Goal: Answer question/provide support: Answer question/provide support

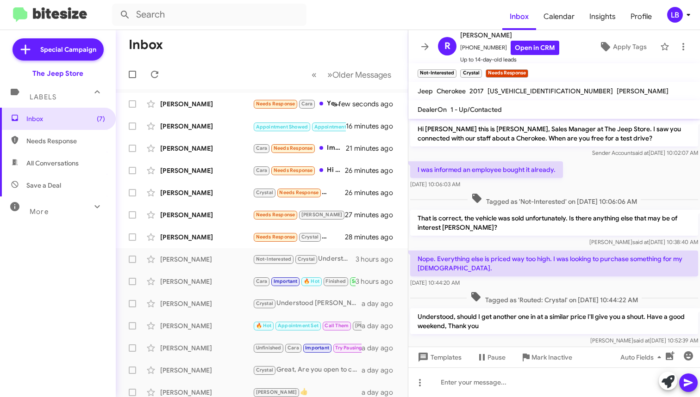
scroll to position [17, 0]
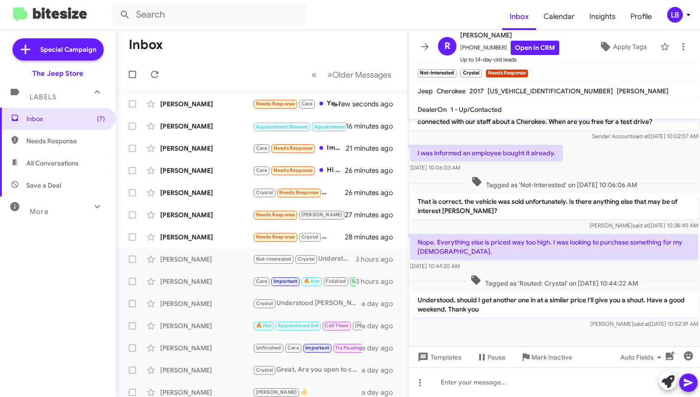
click at [216, 45] on mat-toolbar-row "Inbox" at bounding box center [262, 45] width 292 height 30
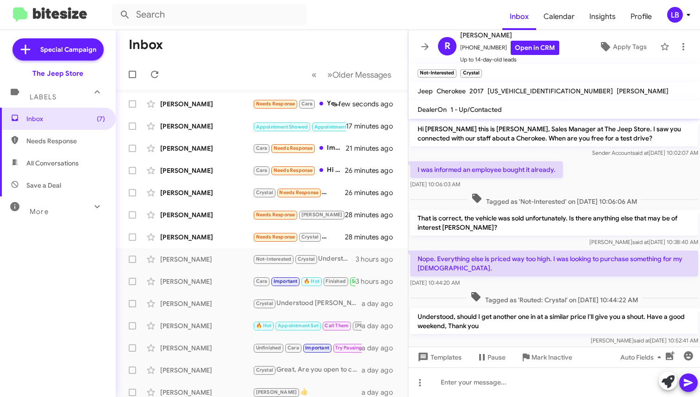
click at [278, 61] on mat-toolbar-row "« Previous » Next Older Messages" at bounding box center [262, 75] width 292 height 30
click at [196, 233] on div "[PERSON_NAME]" at bounding box center [206, 237] width 93 height 9
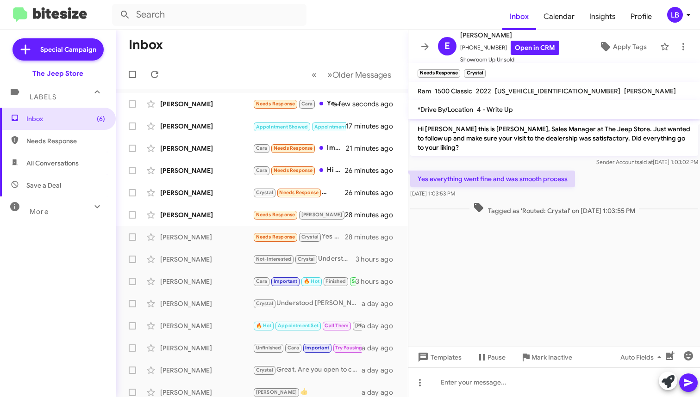
click at [294, 55] on mat-toolbar-row "Inbox" at bounding box center [262, 45] width 292 height 30
click at [183, 245] on div "Edward Nelson Needs Response Crystal Yes everything went fine and was smooth pr…" at bounding box center [261, 237] width 277 height 19
click at [542, 172] on p "Yes everything went fine and was smooth process" at bounding box center [492, 179] width 165 height 17
click at [539, 160] on div "Sender Account said at Oct 3, 2025, 1:03:02 PM" at bounding box center [554, 162] width 288 height 9
drag, startPoint x: 538, startPoint y: 196, endPoint x: 518, endPoint y: 176, distance: 27.8
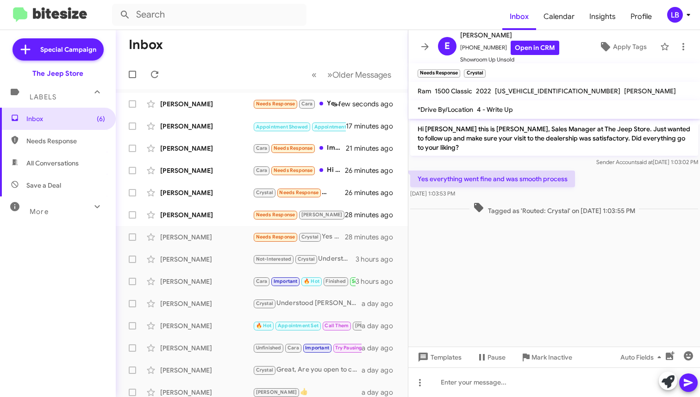
click at [537, 196] on div "Oct 3, 2025, 1:03:53 PM" at bounding box center [492, 193] width 165 height 9
click at [543, 217] on div at bounding box center [553, 220] width 291 height 7
drag, startPoint x: 498, startPoint y: 47, endPoint x: 465, endPoint y: 51, distance: 33.5
click at [465, 51] on span "+19089174448 Open in CRM" at bounding box center [509, 48] width 99 height 14
copy span "9089174448"
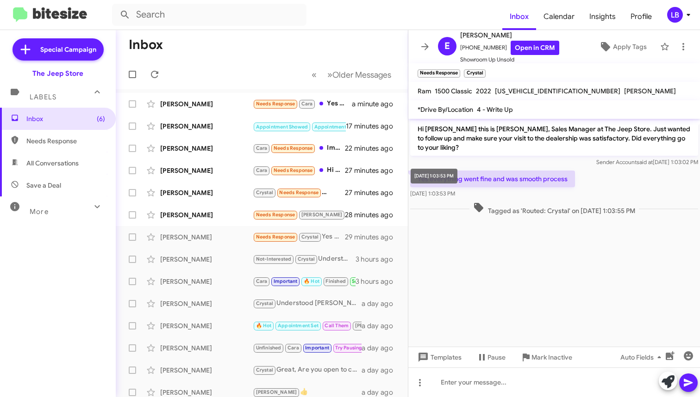
drag, startPoint x: 427, startPoint y: 191, endPoint x: 468, endPoint y: 162, distance: 49.5
click at [464, 162] on mat-tooltip-component "Oct 3, 2025, 1:03:53 PM" at bounding box center [434, 176] width 60 height 28
drag, startPoint x: 491, startPoint y: 196, endPoint x: 472, endPoint y: 165, distance: 36.3
click at [491, 197] on div "Oct 3, 2025, 1:03:53 PM" at bounding box center [492, 193] width 165 height 9
click at [472, 155] on p "Hi Edward this is Michael Lefthand, Sales Manager at The Jeep Store. Just wante…" at bounding box center [554, 138] width 288 height 35
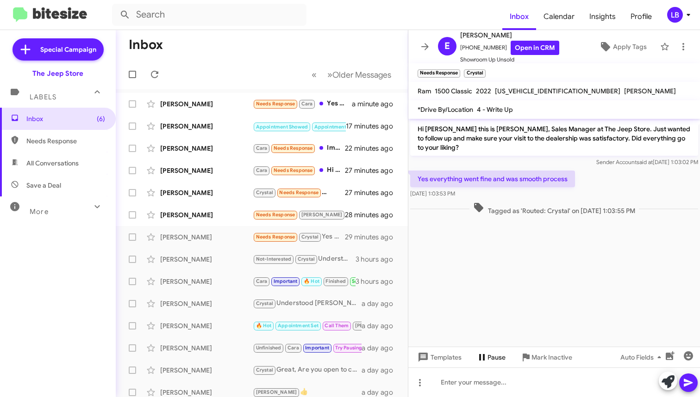
drag, startPoint x: 494, startPoint y: 335, endPoint x: 494, endPoint y: 359, distance: 25.0
click at [494, 335] on cdk-virtual-scroll-viewport "Hi Edward this is Michael Lefthand, Sales Manager at The Jeep Store. Just wante…" at bounding box center [553, 233] width 291 height 228
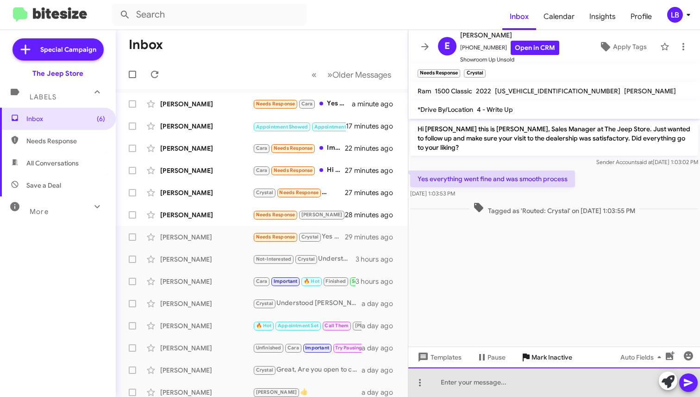
drag, startPoint x: 492, startPoint y: 393, endPoint x: 515, endPoint y: 355, distance: 44.6
click at [492, 393] on div at bounding box center [553, 383] width 291 height 30
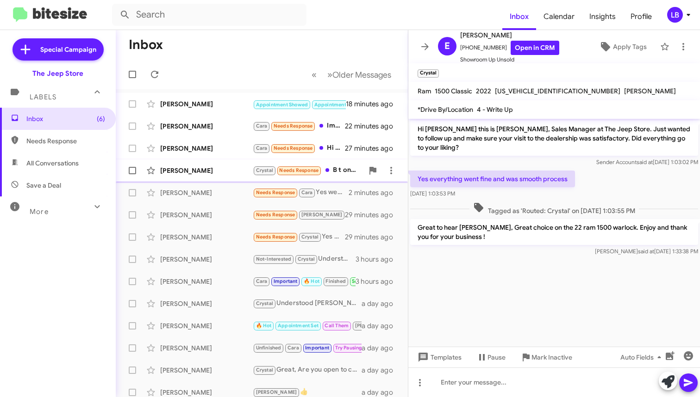
click at [209, 166] on div "George Hardy Crystal Needs Response B t onco sport outerbanks or Heritage model…" at bounding box center [261, 170] width 277 height 19
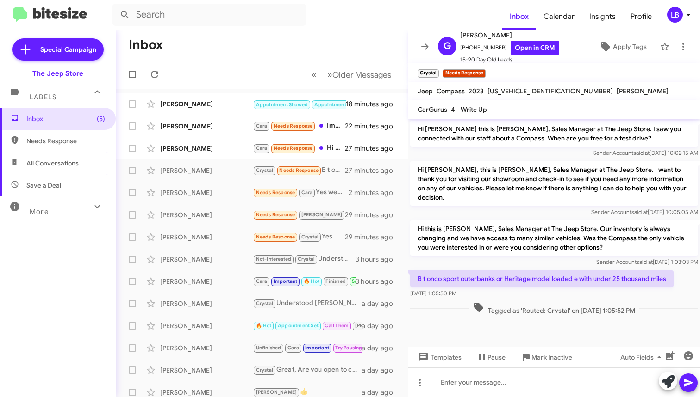
click at [492, 195] on p "Hi George, this is Michael Lefthand, Sales Manager at The Jeep Store. I want to…" at bounding box center [554, 183] width 288 height 44
click at [619, 248] on mat-tooltip-component "Oct 3, 2025, 1:03:03 PM" at bounding box center [633, 236] width 60 height 28
click at [491, 173] on p "Hi George, this is Michael Lefthand, Sales Manager at The Jeep Store. I want to…" at bounding box center [554, 183] width 288 height 44
drag, startPoint x: 495, startPoint y: 47, endPoint x: 465, endPoint y: 53, distance: 30.7
click at [465, 53] on span "+16096184961 Open in CRM" at bounding box center [509, 48] width 99 height 14
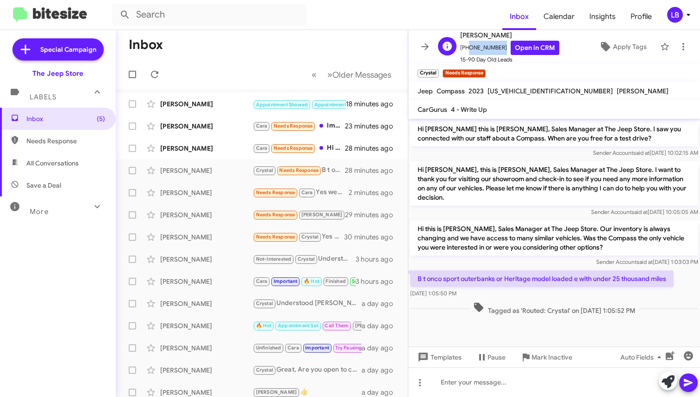
copy span "6096184961"
drag, startPoint x: 227, startPoint y: 63, endPoint x: 227, endPoint y: 83, distance: 19.4
click at [227, 66] on mat-toolbar-row "« Previous » Next Older Messages" at bounding box center [262, 75] width 292 height 30
click at [550, 258] on div "Sender Account said at Oct 3, 2025, 1:03:03 PM" at bounding box center [554, 262] width 288 height 9
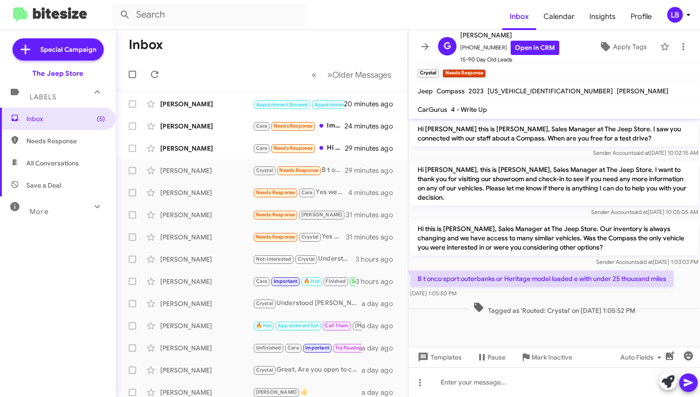
click at [528, 208] on div "Sender Account said at Sep 29, 2025, 10:05:05 AM" at bounding box center [554, 212] width 288 height 9
click at [612, 221] on p "Hi this is Michael Lefthand, Sales Manager at The Jeep Store. Our inventory is …" at bounding box center [554, 238] width 288 height 35
click at [619, 269] on div "B t onco sport outerbanks or Heritage model loaded e with under 25 thousand mil…" at bounding box center [553, 284] width 291 height 31
click at [549, 247] on div "Hi this is Michael Lefthand, Sales Manager at The Jeep Store. Our inventory is …" at bounding box center [554, 244] width 288 height 46
click at [607, 152] on span "Sender Account said at Sep 26, 2025, 10:02:15 AM" at bounding box center [645, 152] width 105 height 7
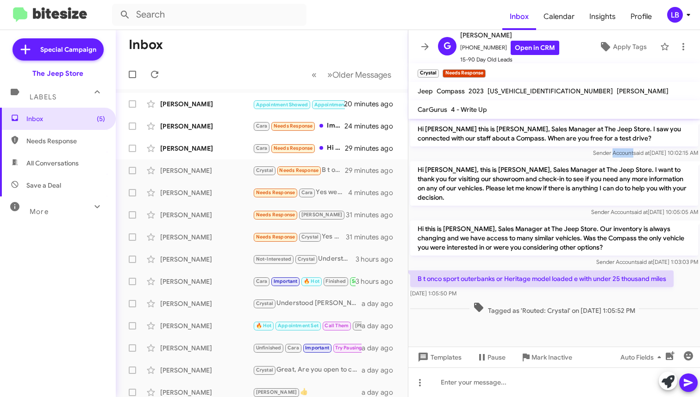
click at [607, 152] on span "Sender Account said at Sep 26, 2025, 10:02:15 AM" at bounding box center [645, 152] width 105 height 7
click at [553, 158] on div "Hi George this is Michael Lefthand, Sales Manager at The Jeep Store. I saw you …" at bounding box center [553, 139] width 291 height 41
click at [503, 221] on p "Hi this is Michael Lefthand, Sales Manager at The Jeep Store. Our inventory is …" at bounding box center [554, 238] width 288 height 35
click at [506, 208] on div "Hi George, this is Michael Lefthand, Sales Manager at The Jeep Store. I want to…" at bounding box center [553, 189] width 291 height 59
click at [523, 258] on div "Sender Account said at Oct 3, 2025, 1:03:03 PM" at bounding box center [554, 262] width 288 height 9
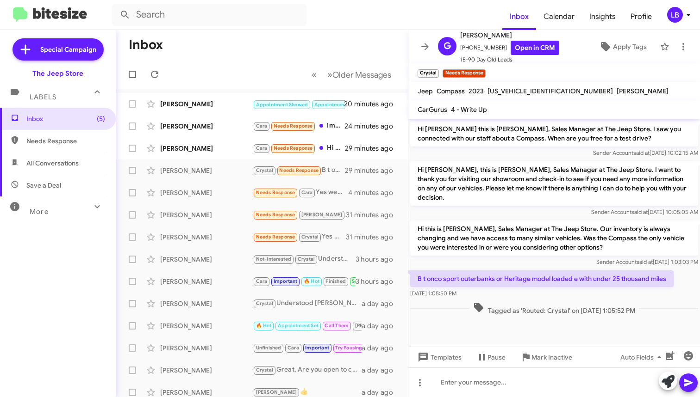
click at [494, 196] on p "Hi George, this is Michael Lefthand, Sales Manager at The Jeep Store. I want to…" at bounding box center [554, 183] width 288 height 44
drag, startPoint x: 494, startPoint y: 50, endPoint x: 465, endPoint y: 54, distance: 29.4
click at [465, 54] on span "+16096184961 Open in CRM" at bounding box center [509, 48] width 99 height 14
copy span "6096184961"
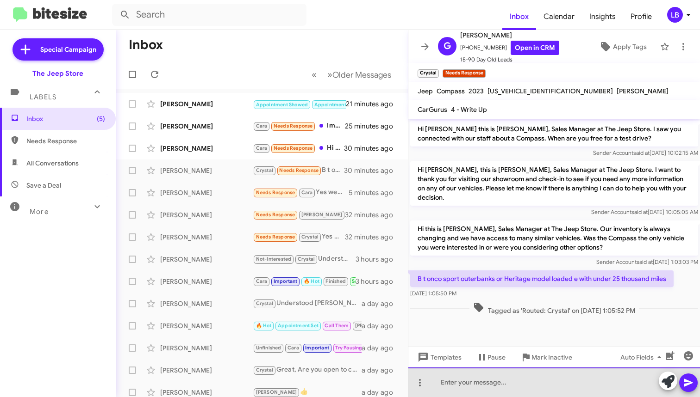
click at [532, 381] on div at bounding box center [553, 383] width 291 height 30
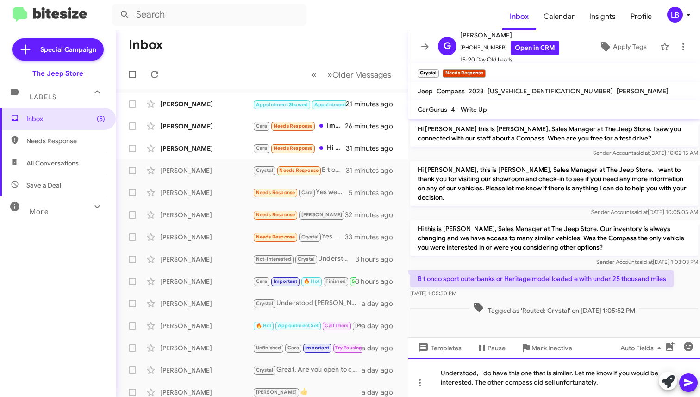
click at [613, 381] on div "Understood, I do have this one that is similar. Let me know if you would be int…" at bounding box center [553, 378] width 291 height 39
click at [545, 191] on p "Hi George, this is Michael Lefthand, Sales Manager at The Jeep Store. I want to…" at bounding box center [554, 183] width 288 height 44
click at [530, 154] on div "Sender Account said at Sep 26, 2025, 10:02:15 AM" at bounding box center [554, 153] width 288 height 9
click at [568, 158] on div "Hi George this is Michael Lefthand, Sales Manager at The Jeep Store. I saw you …" at bounding box center [553, 139] width 291 height 41
click at [594, 144] on p "Hi George this is Michael Lefthand, Sales Manager at The Jeep Store. I saw you …" at bounding box center [554, 134] width 288 height 26
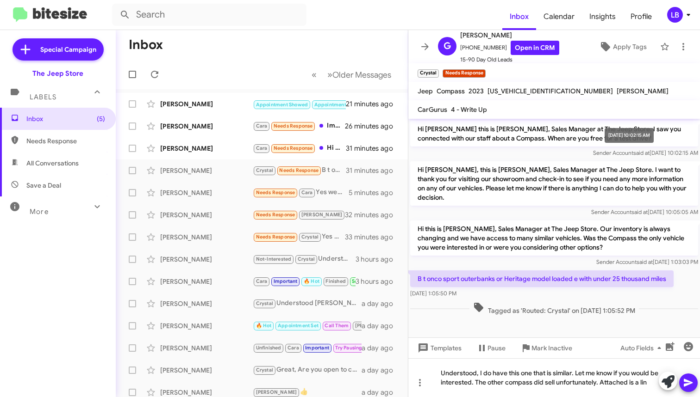
drag, startPoint x: 588, startPoint y: 149, endPoint x: 561, endPoint y: 147, distance: 26.5
click at [587, 149] on div "Sender Account said at Sep 26, 2025, 10:02:15 AM" at bounding box center [554, 153] width 288 height 9
click at [523, 144] on p "Hi George this is Michael Lefthand, Sales Manager at The Jeep Store. I saw you …" at bounding box center [554, 134] width 288 height 26
click at [559, 319] on div at bounding box center [553, 323] width 291 height 12
click at [632, 386] on div "Understood, I do have this one that is similar. Let me know if you would be int…" at bounding box center [553, 378] width 291 height 39
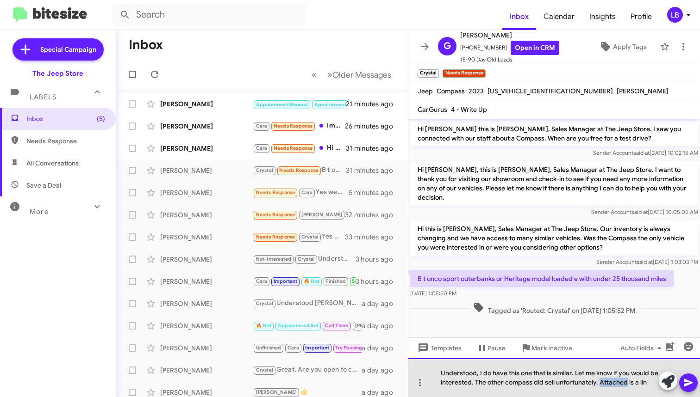
click at [632, 386] on div "Understood, I do have this one that is similar. Let me know if you would be int…" at bounding box center [553, 378] width 291 height 39
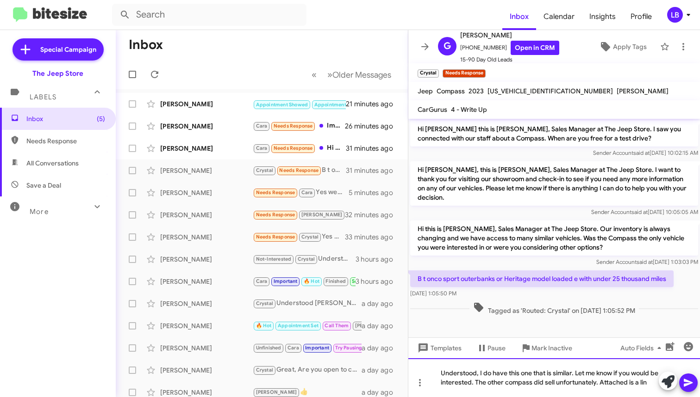
click at [641, 383] on div "Understood, I do have this one that is similar. Let me know if you would be int…" at bounding box center [553, 378] width 291 height 39
click at [650, 383] on div "Understood, I do have this one that is similar. Let me know if you would be int…" at bounding box center [553, 378] width 291 height 39
click at [655, 383] on div "Understood, I do have this one that is similar. Let me know if you would be int…" at bounding box center [553, 378] width 291 height 39
drag, startPoint x: 627, startPoint y: 383, endPoint x: 647, endPoint y: 380, distance: 20.1
click at [628, 383] on mat-tooltip-component "Auto Fields (Ctrl+Shift+A)" at bounding box center [642, 371] width 74 height 28
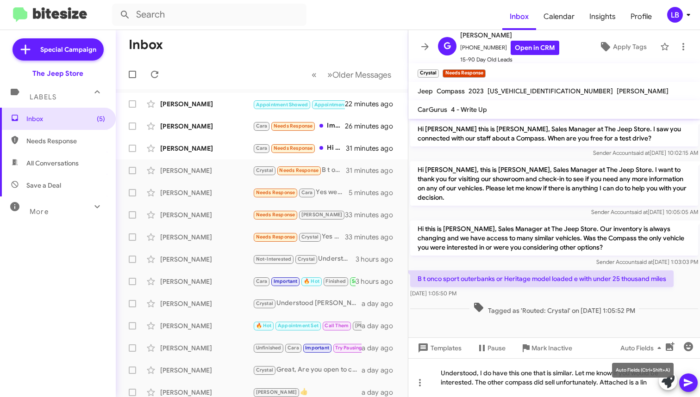
click at [633, 384] on mat-tooltip-component "Auto Fields (Ctrl+Shift+A)" at bounding box center [642, 371] width 74 height 28
click at [641, 382] on mat-tooltip-component "Auto Fields (Ctrl+Shift+A)" at bounding box center [642, 371] width 74 height 28
click at [666, 384] on mat-tooltip-component "Auto Fields (Ctrl+Shift+A)" at bounding box center [642, 371] width 74 height 28
drag, startPoint x: 646, startPoint y: 386, endPoint x: 623, endPoint y: 383, distance: 23.3
click at [641, 385] on div "Understood, I do have this one that is similar. Let me know if you would be int…" at bounding box center [553, 378] width 291 height 39
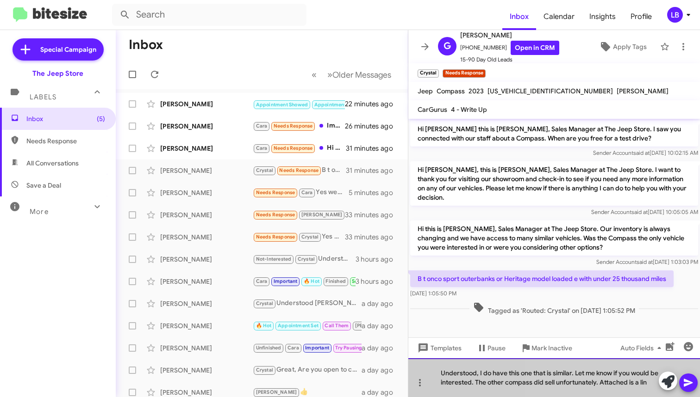
click at [619, 382] on div "Understood, I do have this one that is similar. Let me know if you would be int…" at bounding box center [553, 378] width 291 height 39
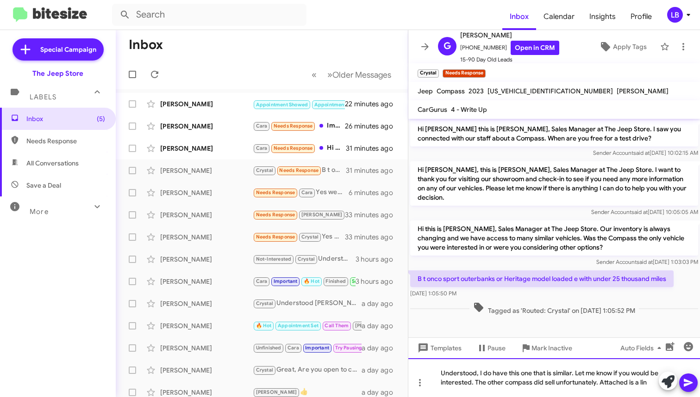
click at [656, 382] on div "Understood, I do have this one that is similar. Let me know if you would be int…" at bounding box center [553, 378] width 291 height 39
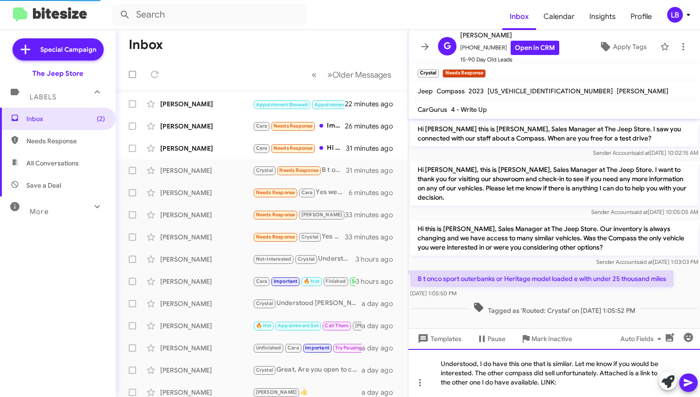
click at [592, 387] on div "Understood, I do have this one that is similar. Let me know if you would be int…" at bounding box center [553, 373] width 291 height 48
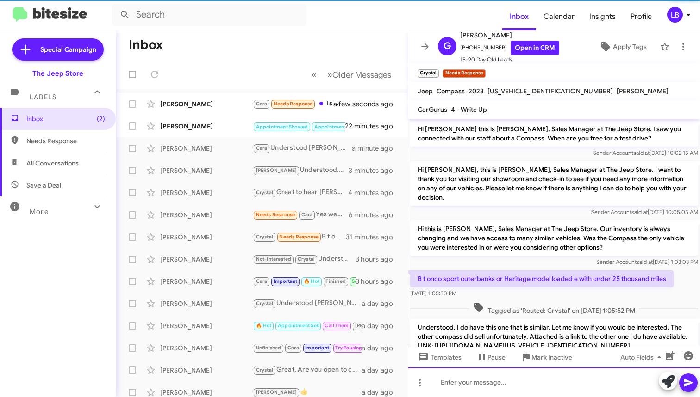
scroll to position [43, 0]
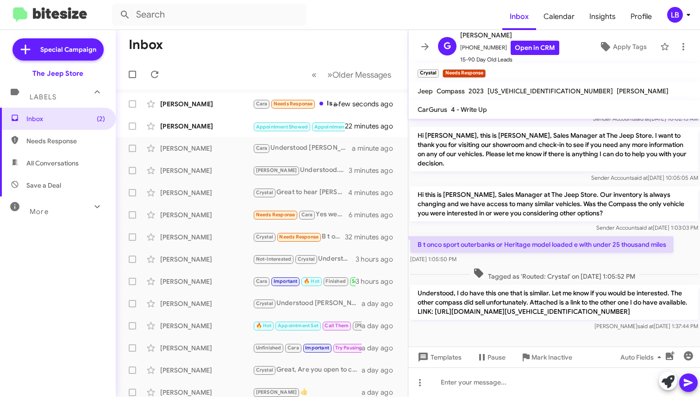
click at [510, 210] on p "Hi this is Michael Lefthand, Sales Manager at The Jeep Store. Our inventory is …" at bounding box center [554, 203] width 288 height 35
click at [229, 71] on mat-toolbar-row "« Previous » Next Older Messages" at bounding box center [262, 75] width 292 height 30
click at [151, 74] on icon at bounding box center [154, 74] width 7 height 7
click at [197, 131] on div "Gustavo Araujo Appointment Showed Appointment Set Sold Historic Andrew Needs Re…" at bounding box center [261, 126] width 277 height 19
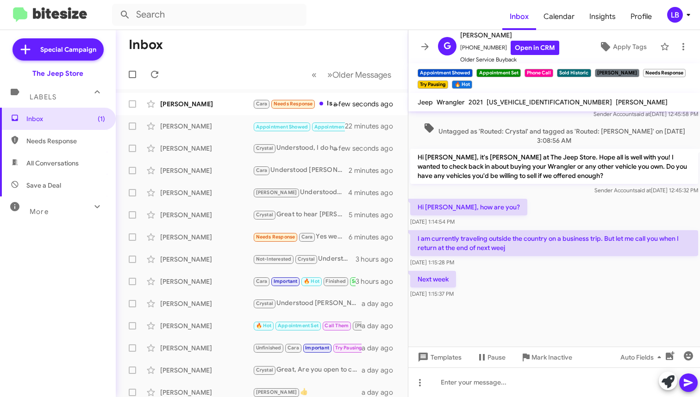
scroll to position [468, 0]
click at [593, 121] on div "Untagged as 'Routed: Crystal' and tagged as 'Routed: Andrew' on Oct 1, 2025 - 3…" at bounding box center [553, 134] width 291 height 26
drag, startPoint x: 540, startPoint y: 223, endPoint x: 523, endPoint y: 231, distance: 19.0
click at [540, 223] on div "Hi Michael, how are you? Oct 3, 2025, 1:14:54 PM" at bounding box center [553, 212] width 291 height 31
click at [495, 183] on p "Hi Gustavo, it's Michael Lefthand at The Jeep Store. Hope all is well with you!…" at bounding box center [554, 166] width 288 height 35
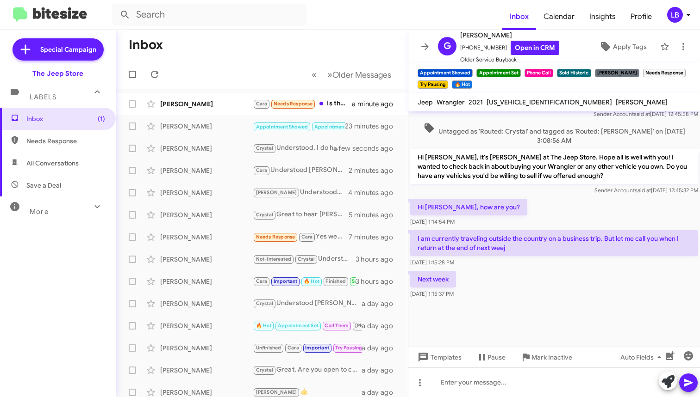
click at [455, 144] on span "Untagged as 'Routed: Crystal' and tagged as 'Routed: Andrew' on Oct 1, 2025 - 3…" at bounding box center [554, 134] width 288 height 23
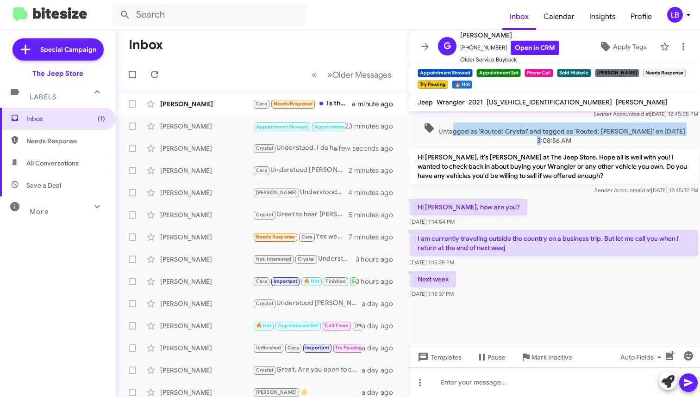
click at [451, 135] on span "Untagged as 'Routed: Crystal' and tagged as 'Routed: Andrew' on Oct 1, 2025 - 3…" at bounding box center [554, 134] width 288 height 23
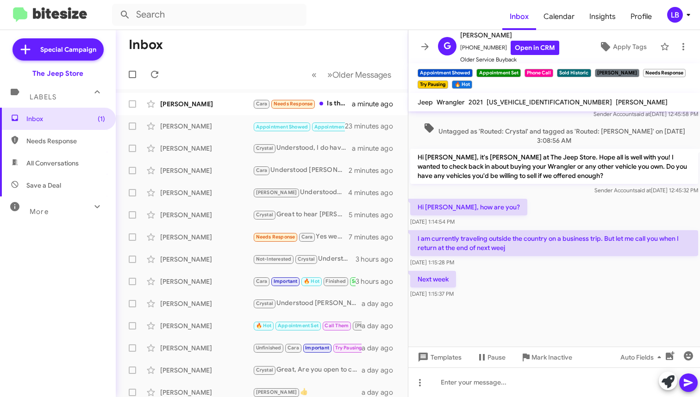
click at [520, 192] on div "Sender Account said at Oct 1, 2025, 12:45:32 PM" at bounding box center [554, 190] width 288 height 9
click at [539, 142] on span "Untagged as 'Routed: Crystal' and tagged as 'Routed: Andrew' on Oct 1, 2025 - 3…" at bounding box center [554, 134] width 288 height 23
click at [513, 137] on span "Untagged as 'Routed: Crystal' and tagged as 'Routed: Andrew' on Oct 1, 2025 - 3…" at bounding box center [554, 134] width 288 height 23
click at [586, 209] on div "Hi Michael, how are you? Oct 3, 2025, 1:14:54 PM" at bounding box center [553, 212] width 291 height 31
click at [508, 201] on div "Hi Michael, how are you? Oct 3, 2025, 1:14:54 PM" at bounding box center [553, 212] width 291 height 31
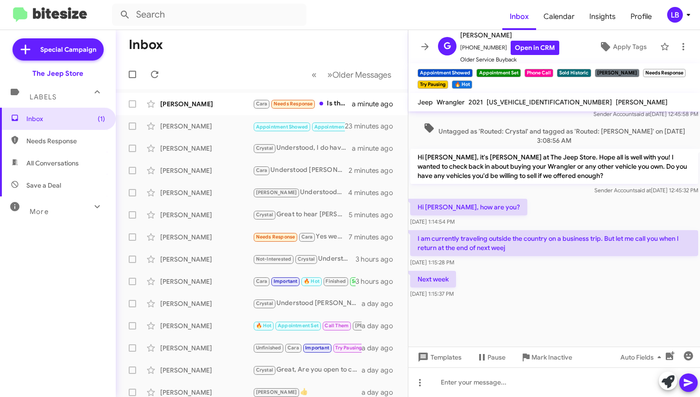
drag, startPoint x: 533, startPoint y: 222, endPoint x: 527, endPoint y: 219, distance: 6.9
click at [533, 222] on div "Hi Michael, how are you? Oct 3, 2025, 1:14:54 PM" at bounding box center [553, 212] width 291 height 31
click at [491, 193] on div "Sender Account said at Oct 1, 2025, 12:45:32 PM" at bounding box center [554, 190] width 288 height 9
click at [506, 207] on div "Hi Michael, how are you? Oct 3, 2025, 1:14:54 PM" at bounding box center [553, 212] width 291 height 31
click at [509, 200] on div "Hi Michael, how are you? Oct 3, 2025, 1:14:54 PM" at bounding box center [553, 212] width 291 height 31
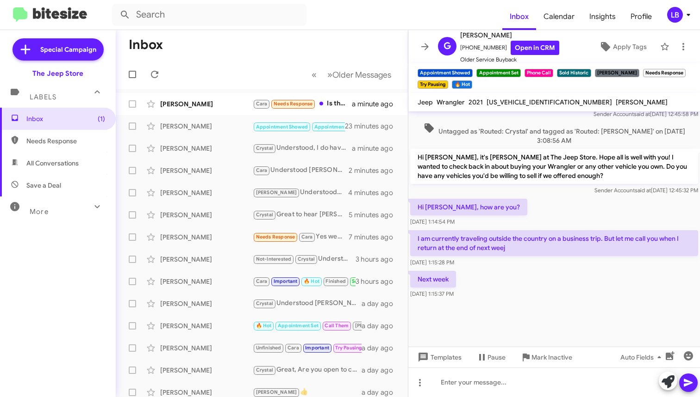
drag, startPoint x: 501, startPoint y: 278, endPoint x: 500, endPoint y: 270, distance: 7.9
click at [501, 277] on div "Next week Oct 3, 2025, 1:15:37 PM" at bounding box center [553, 284] width 291 height 31
click at [537, 211] on div "Hi Michael, how are you? Oct 3, 2025, 1:14:54 PM" at bounding box center [553, 212] width 291 height 31
click at [521, 317] on div at bounding box center [553, 324] width 291 height 46
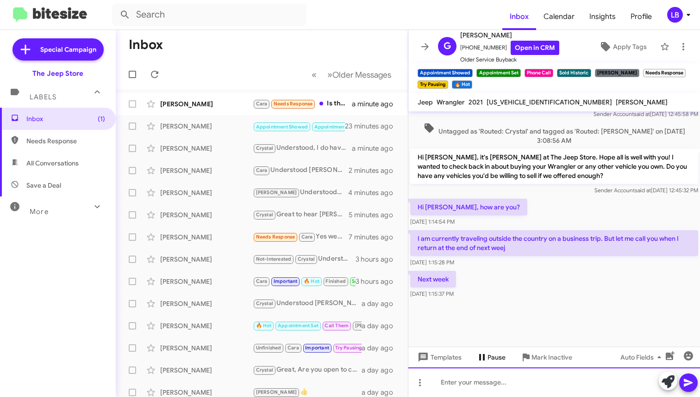
drag, startPoint x: 501, startPoint y: 389, endPoint x: 510, endPoint y: 359, distance: 30.6
click at [501, 390] on div at bounding box center [553, 383] width 291 height 30
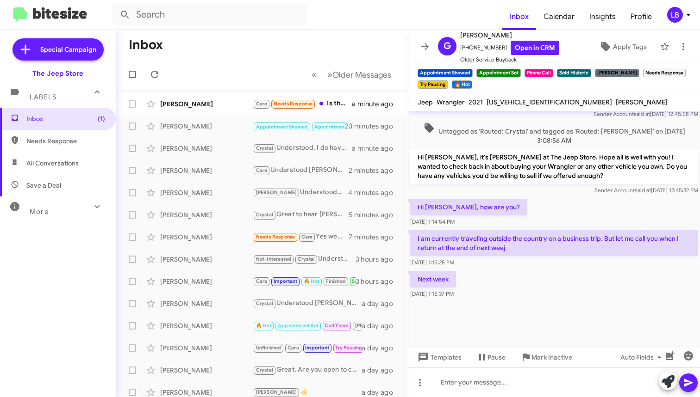
click at [546, 211] on div "Hi Michael, how are you? Oct 3, 2025, 1:14:54 PM" at bounding box center [553, 212] width 291 height 31
click at [522, 384] on div at bounding box center [553, 383] width 291 height 30
click at [554, 197] on div "Hi Gustavo, it's Michael Lefthand at The Jeep Store. Hope all is well with you!…" at bounding box center [553, 172] width 291 height 50
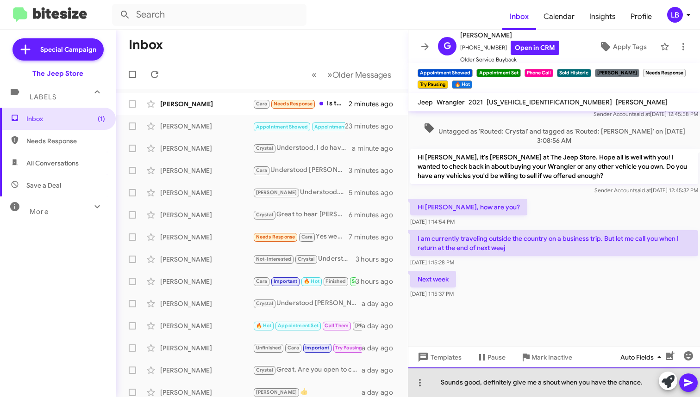
drag, startPoint x: 651, startPoint y: 383, endPoint x: 647, endPoint y: 350, distance: 33.6
click at [651, 383] on div "Sounds good, definitely give me a shout when you have the chance." at bounding box center [553, 383] width 291 height 30
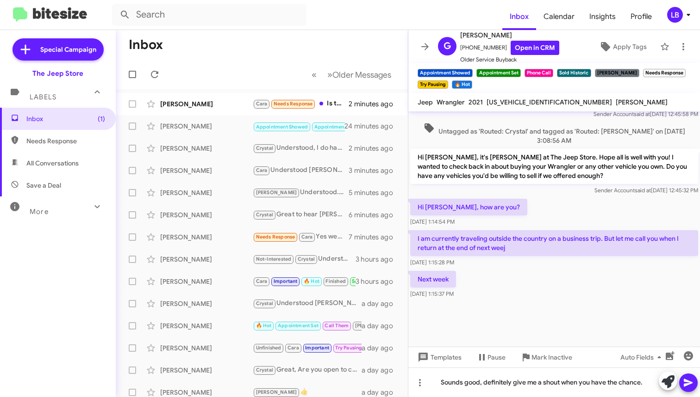
click at [570, 184] on p "Hi Gustavo, it's Michael Lefthand at The Jeep Store. Hope all is well with you!…" at bounding box center [554, 166] width 288 height 35
click at [563, 289] on div "Next week Oct 3, 2025, 1:15:37 PM" at bounding box center [553, 284] width 291 height 31
click at [517, 217] on div "Hi Michael, how are you? Oct 3, 2025, 1:14:54 PM" at bounding box center [553, 212] width 291 height 31
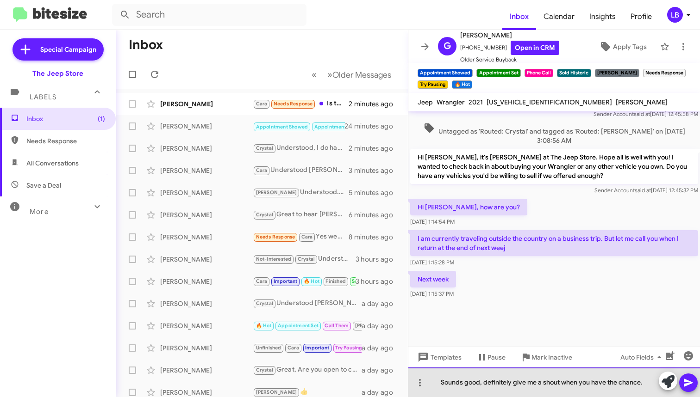
click at [649, 384] on div "Sounds good, definitely give me a shout when you have the chance." at bounding box center [553, 383] width 291 height 30
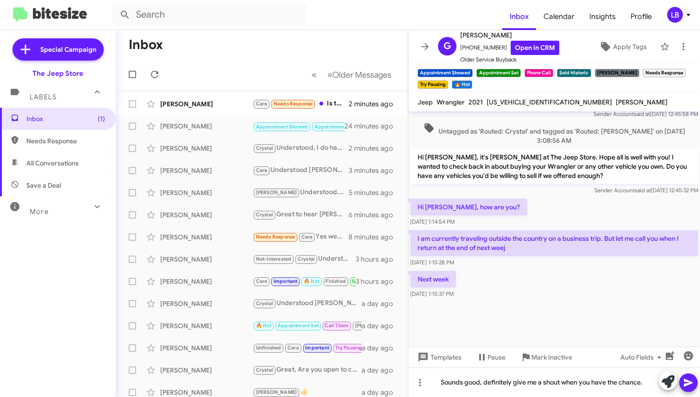
click at [612, 311] on div at bounding box center [553, 324] width 291 height 46
click at [526, 219] on div "Hi Michael, how are you? Oct 3, 2025, 1:14:54 PM" at bounding box center [553, 212] width 291 height 31
click at [570, 313] on div at bounding box center [553, 324] width 291 height 46
click at [573, 390] on div "Sounds good, definitely give me a shout when you have the chance." at bounding box center [553, 383] width 291 height 30
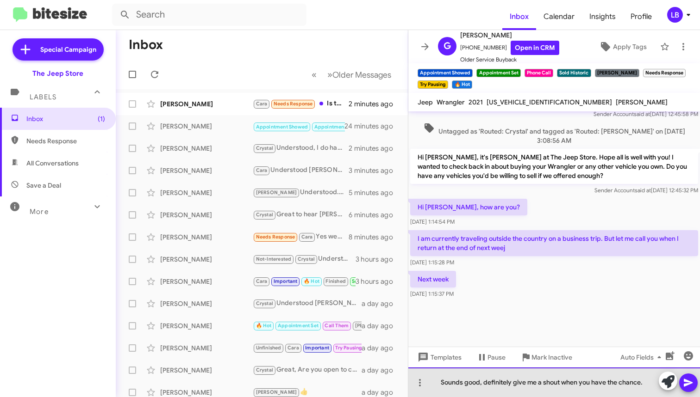
click at [650, 384] on div "Sounds good, definitely give me a shout when you have the chance." at bounding box center [553, 383] width 291 height 30
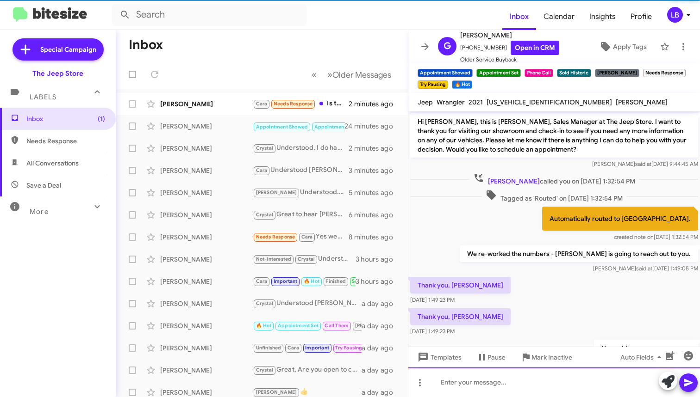
scroll to position [46, 0]
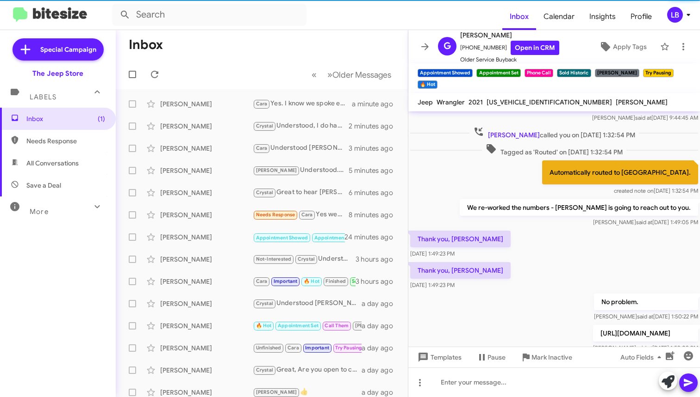
click at [241, 45] on mat-toolbar-row "Inbox" at bounding box center [262, 45] width 292 height 30
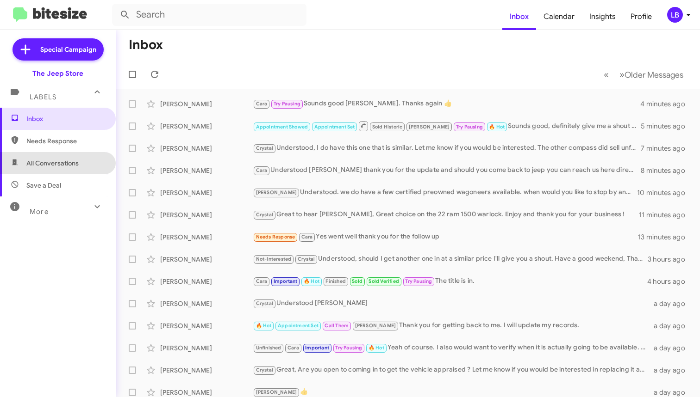
click at [74, 164] on span "All Conversations" at bounding box center [52, 163] width 52 height 9
type input "in:all-conversations"
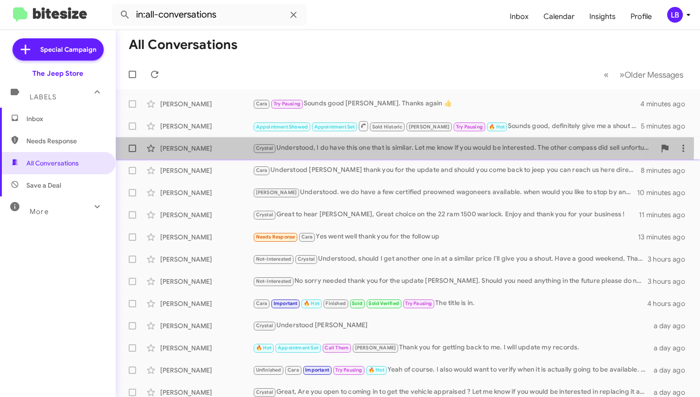
click at [198, 144] on div "[PERSON_NAME]" at bounding box center [206, 148] width 93 height 9
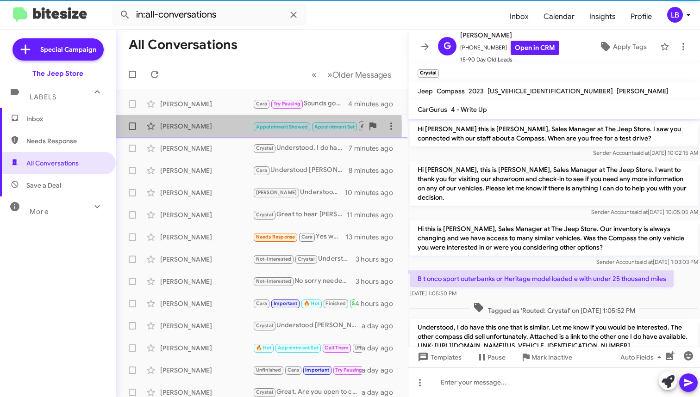
click at [205, 128] on div "[PERSON_NAME]" at bounding box center [206, 126] width 93 height 9
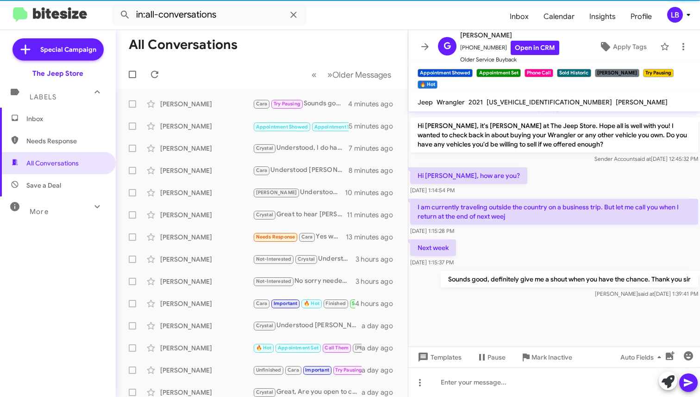
scroll to position [468, 0]
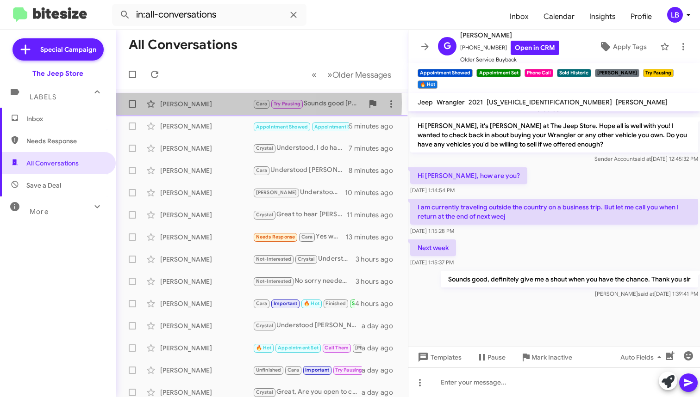
click at [182, 103] on div "[PERSON_NAME]" at bounding box center [206, 103] width 93 height 9
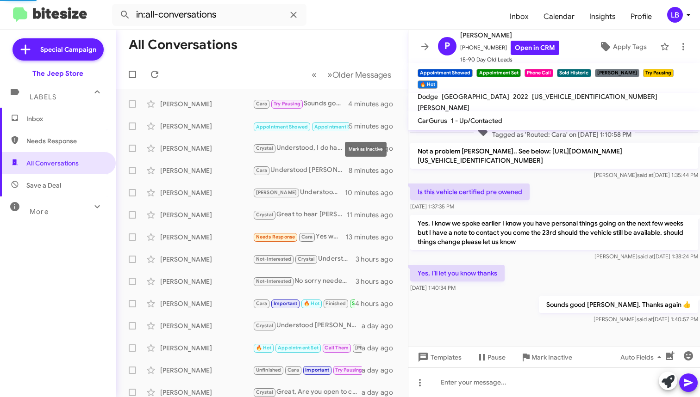
scroll to position [136, 0]
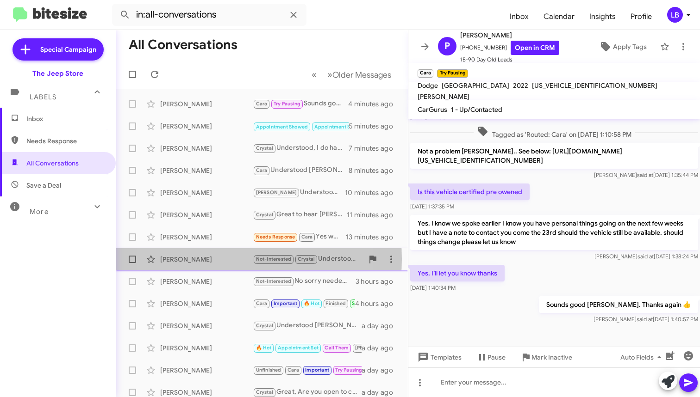
click at [211, 259] on div "[PERSON_NAME]" at bounding box center [206, 259] width 93 height 9
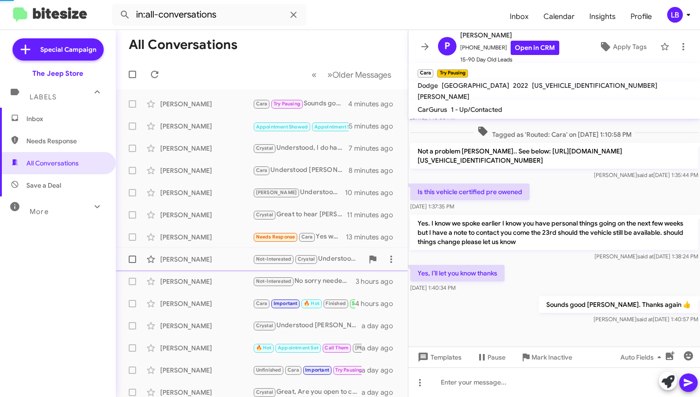
scroll to position [17, 0]
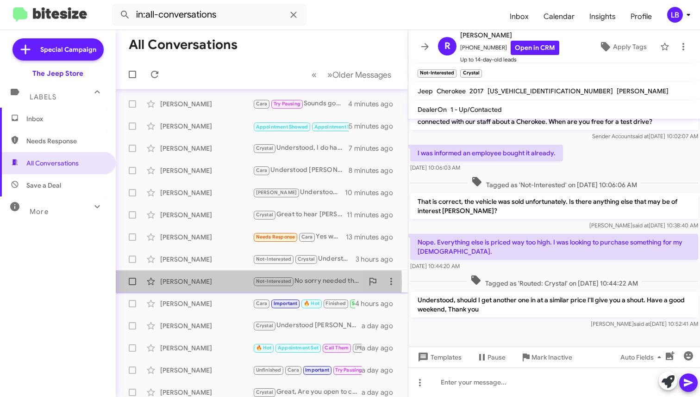
click at [205, 283] on div "Jeffrey Strecker" at bounding box center [206, 281] width 93 height 9
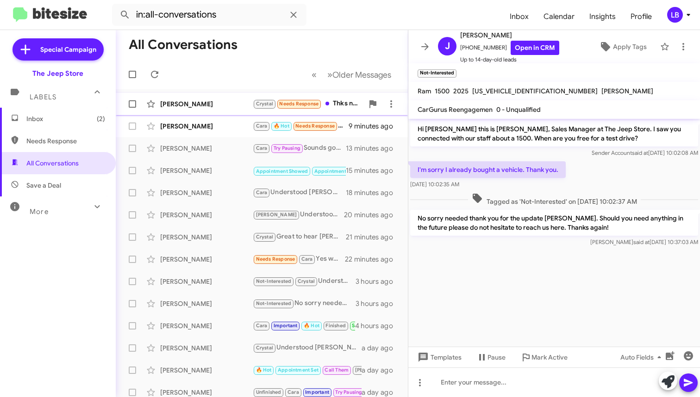
click at [208, 106] on div "[PERSON_NAME]" at bounding box center [206, 103] width 93 height 9
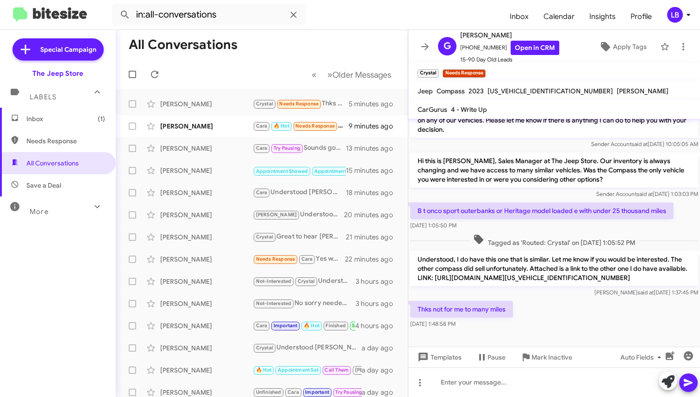
scroll to position [75, 0]
click at [461, 190] on div "Sender Account said at Oct 3, 2025, 1:03:03 PM" at bounding box center [554, 194] width 288 height 9
click at [543, 359] on span "Mark Inactive" at bounding box center [551, 357] width 41 height 17
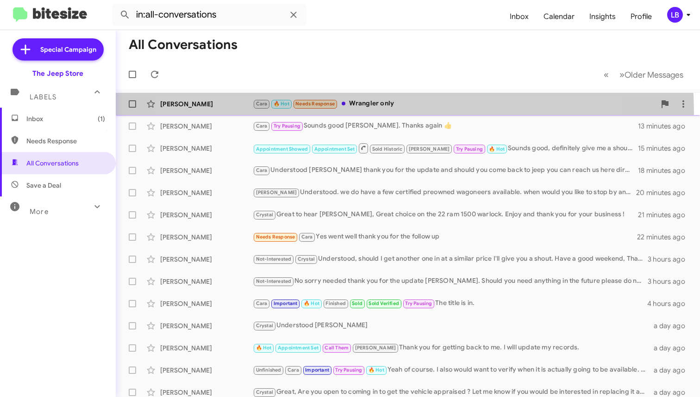
click at [364, 112] on div "Alex Ross Cara 🔥 Hot Needs Response Wrangler only 9 minutes ago" at bounding box center [407, 104] width 569 height 19
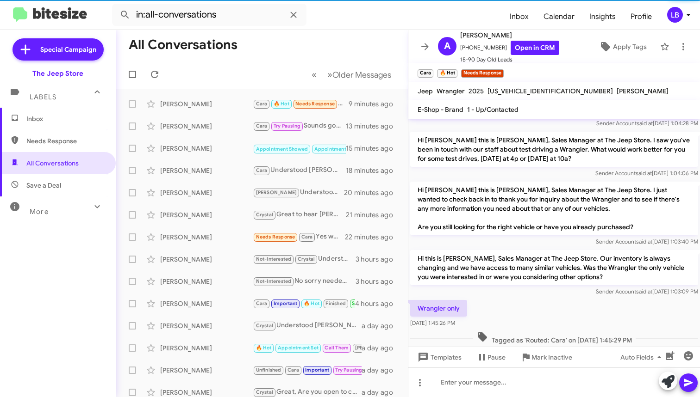
scroll to position [157, 0]
